Goal: Information Seeking & Learning: Learn about a topic

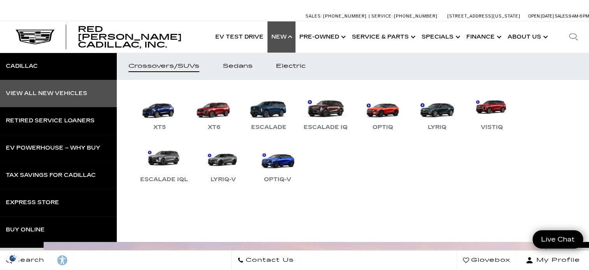
click at [35, 92] on div "View All New Vehicles" at bounding box center [46, 93] width 81 height 5
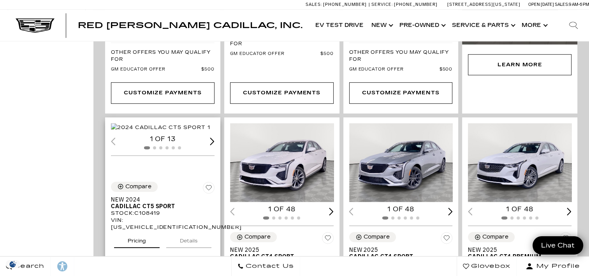
click at [212, 145] on div "Next slide" at bounding box center [212, 140] width 5 height 7
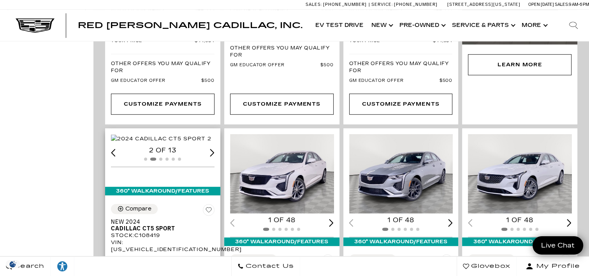
click at [212, 156] on div "Next slide" at bounding box center [212, 152] width 5 height 7
click at [212, 155] on div "6 of 13" at bounding box center [163, 150] width 104 height 9
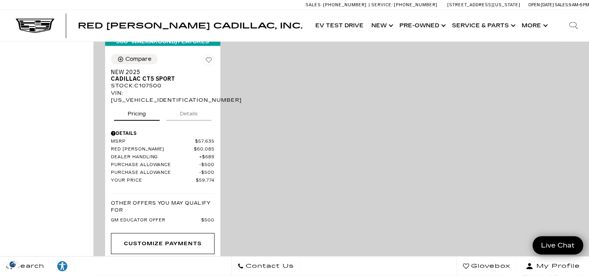
scroll to position [2141, 0]
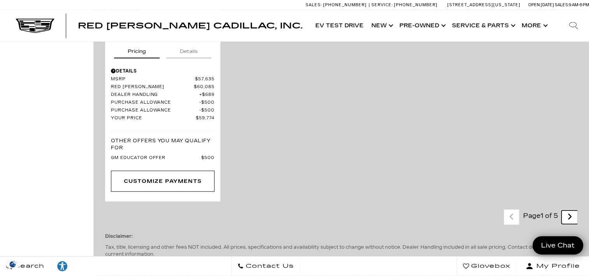
click at [570, 210] on link "Next - Page" at bounding box center [569, 217] width 17 height 14
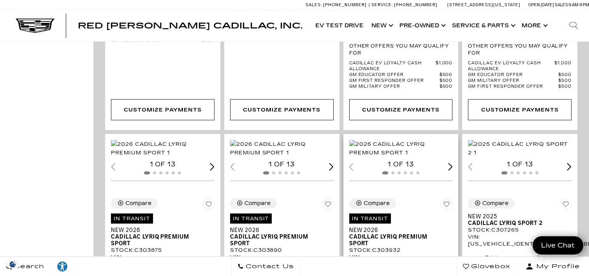
scroll to position [1752, 0]
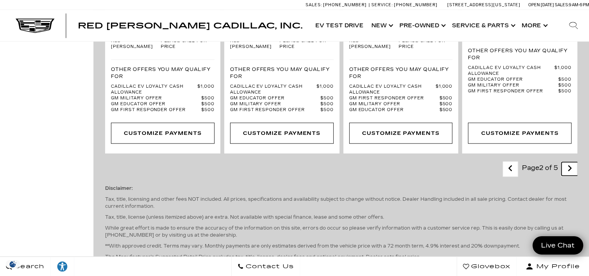
click at [569, 162] on link "Next - Page" at bounding box center [569, 169] width 17 height 14
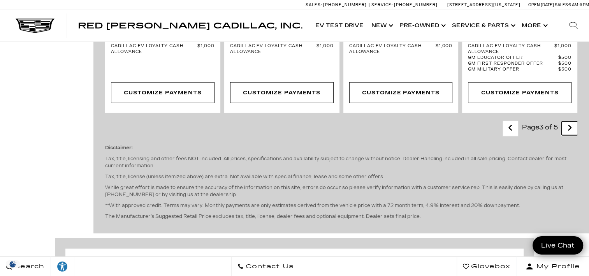
scroll to position [1791, 0]
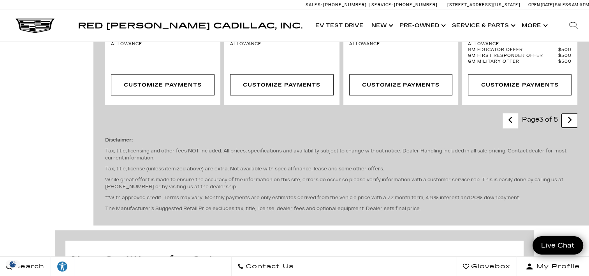
click at [578, 114] on link "Next - Page" at bounding box center [569, 121] width 17 height 14
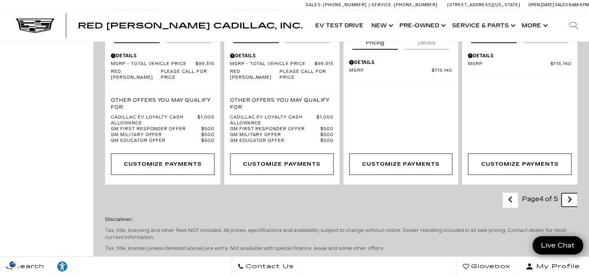
scroll to position [1557, 0]
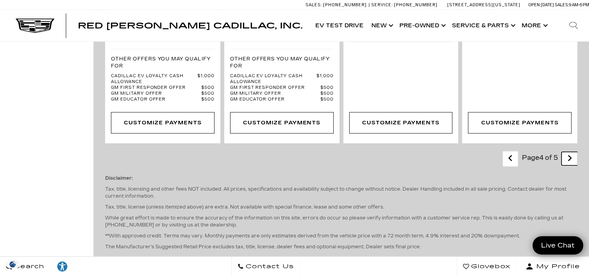
click at [569, 165] on link "Next - Page" at bounding box center [569, 159] width 17 height 14
